Goal: Task Accomplishment & Management: Manage account settings

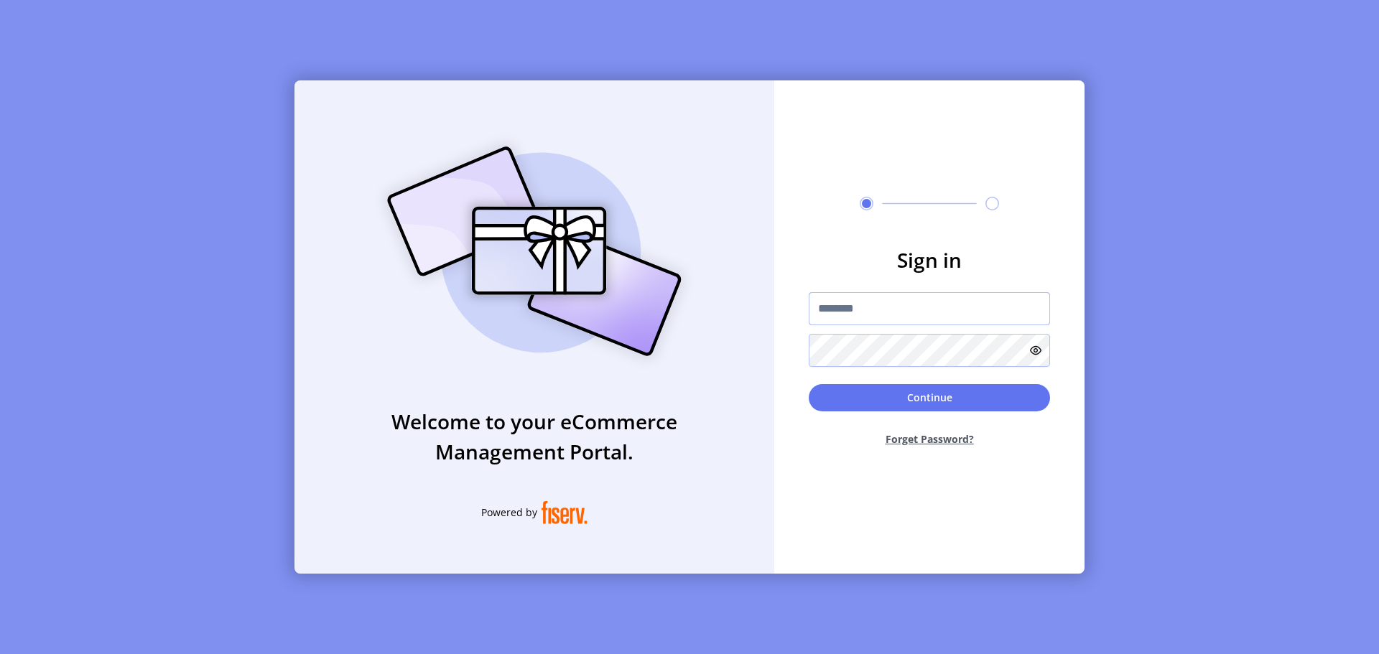
click at [884, 312] on input "text" at bounding box center [929, 308] width 241 height 33
type input "**********"
click at [939, 400] on button "Continue" at bounding box center [929, 397] width 241 height 27
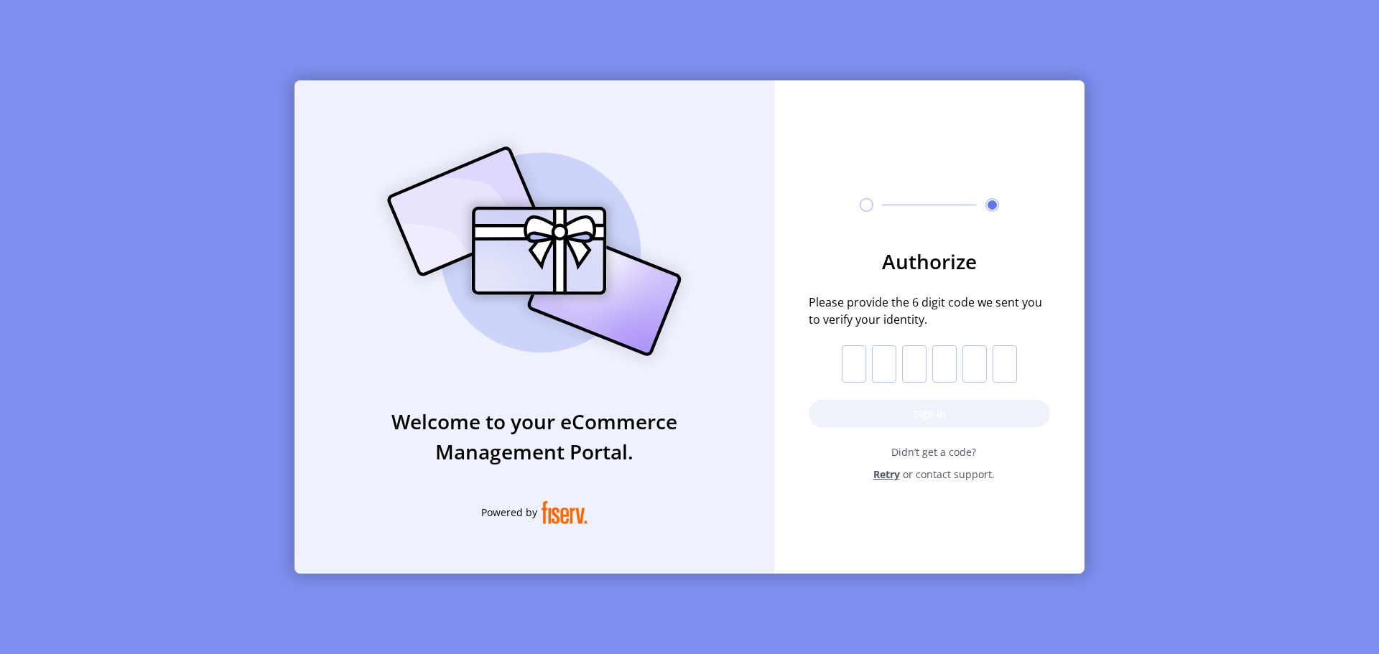
click at [852, 368] on input "text" at bounding box center [854, 363] width 24 height 37
type input "*"
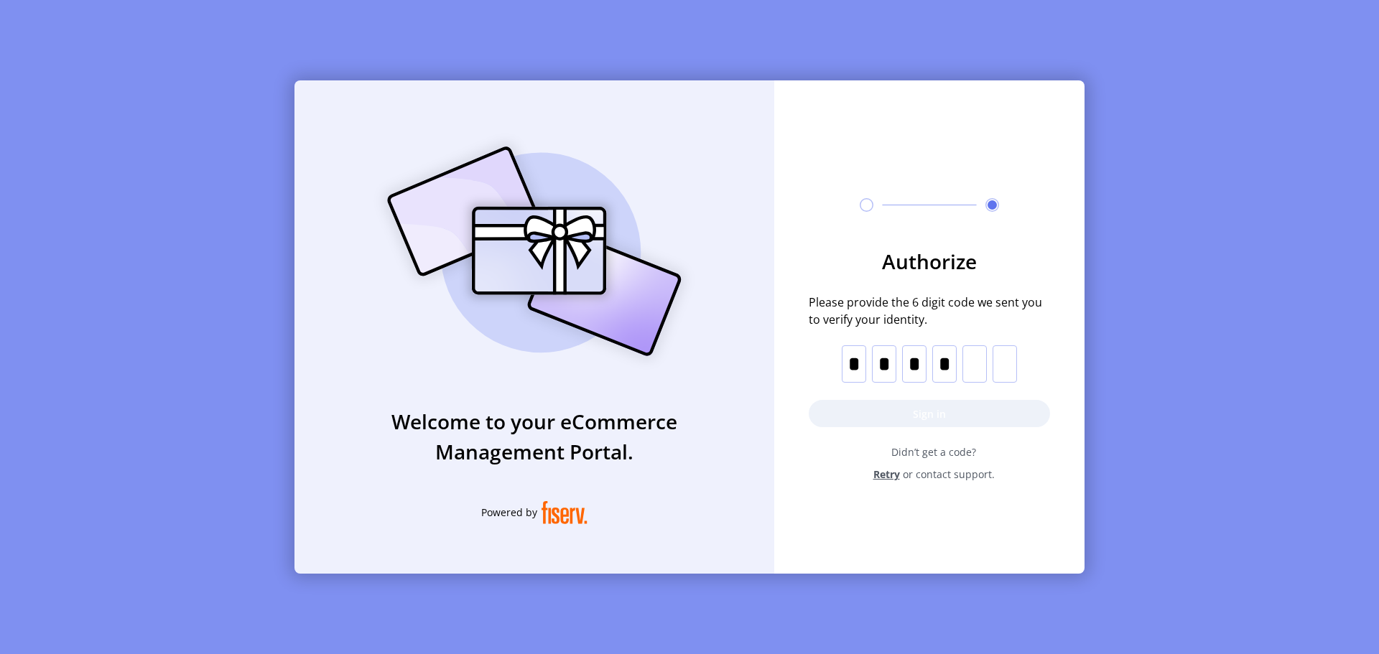
type input "*"
click at [944, 411] on button "Sign in" at bounding box center [929, 413] width 241 height 27
click at [301, 47] on div "Welcome to your eCommerce Management Portal. Powered by Authorize Please provid…" at bounding box center [689, 327] width 1379 height 654
